Goal: Transaction & Acquisition: Purchase product/service

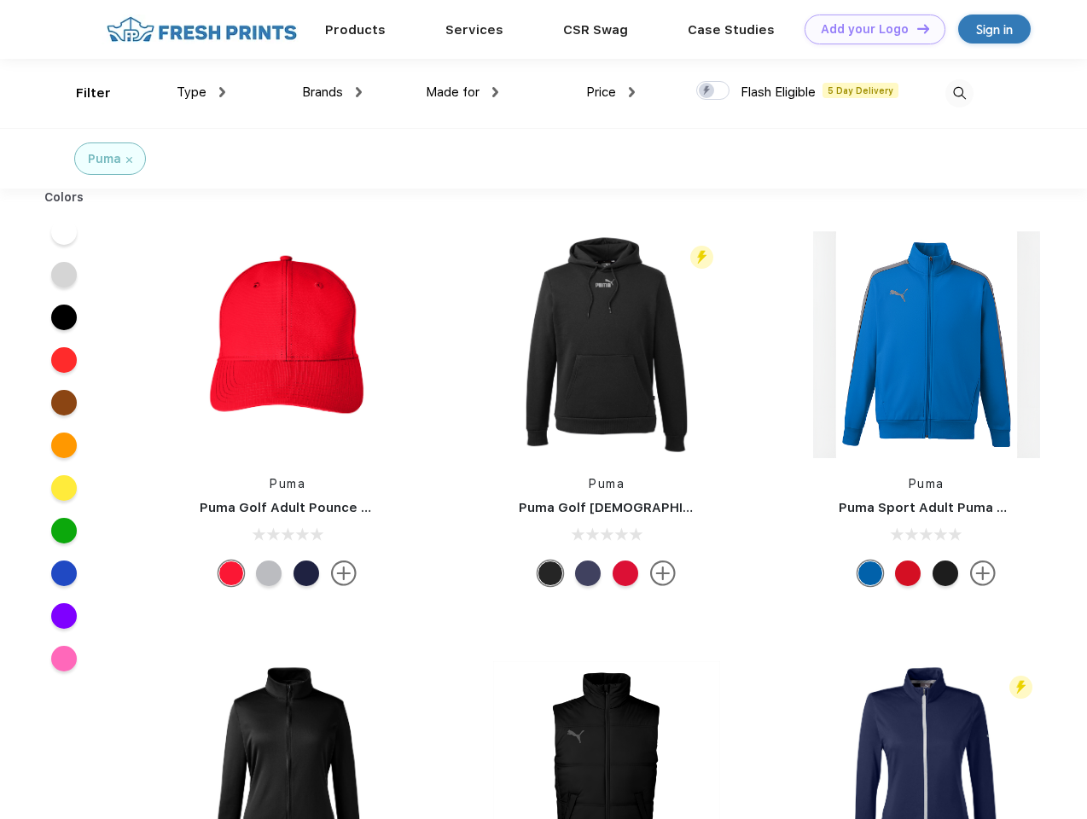
click at [869, 29] on link "Add your Logo Design Tool" at bounding box center [875, 30] width 141 height 30
click at [0, 0] on div "Design Tool" at bounding box center [0, 0] width 0 height 0
click at [916, 28] on link "Add your Logo Design Tool" at bounding box center [875, 30] width 141 height 30
click at [82, 93] on div "Filter" at bounding box center [93, 94] width 35 height 20
click at [201, 92] on span "Type" at bounding box center [192, 91] width 30 height 15
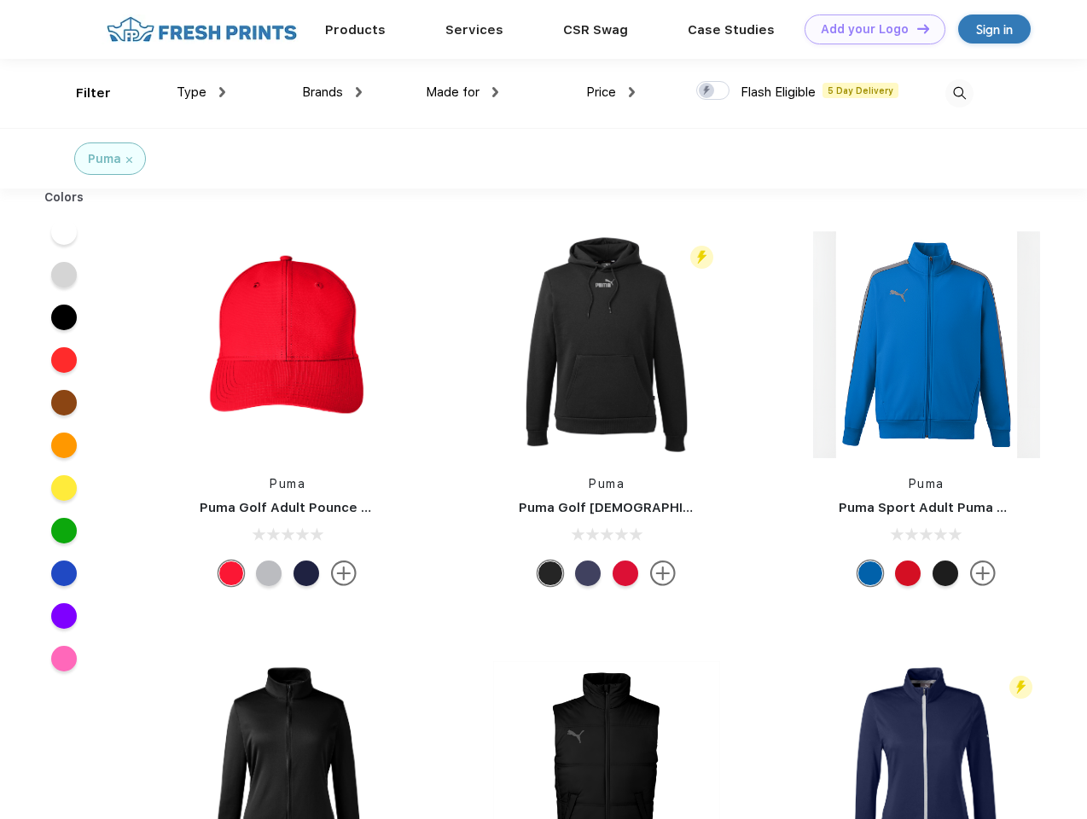
click at [332, 92] on span "Brands" at bounding box center [322, 91] width 41 height 15
click at [463, 92] on span "Made for" at bounding box center [453, 91] width 54 height 15
click at [611, 92] on span "Price" at bounding box center [601, 91] width 30 height 15
click at [713, 91] on div at bounding box center [712, 90] width 33 height 19
click at [708, 91] on input "checkbox" at bounding box center [701, 85] width 11 height 11
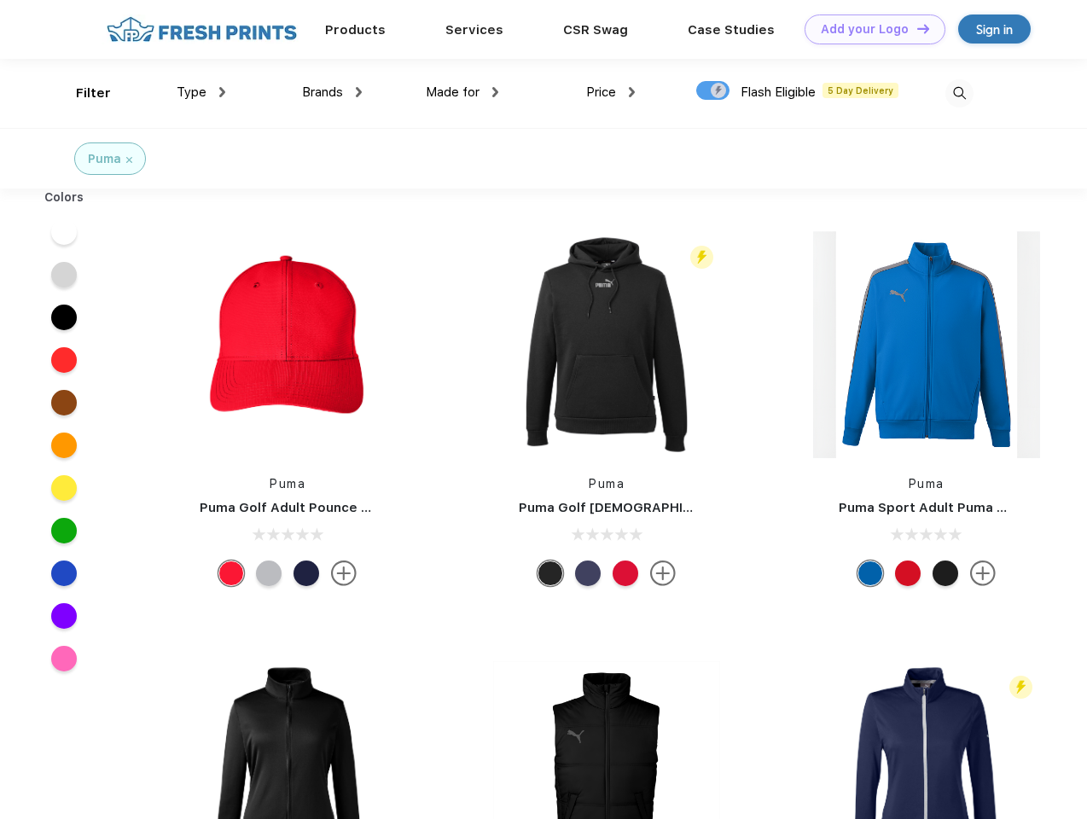
click at [959, 93] on img at bounding box center [960, 93] width 28 height 28
